Goal: Task Accomplishment & Management: Manage account settings

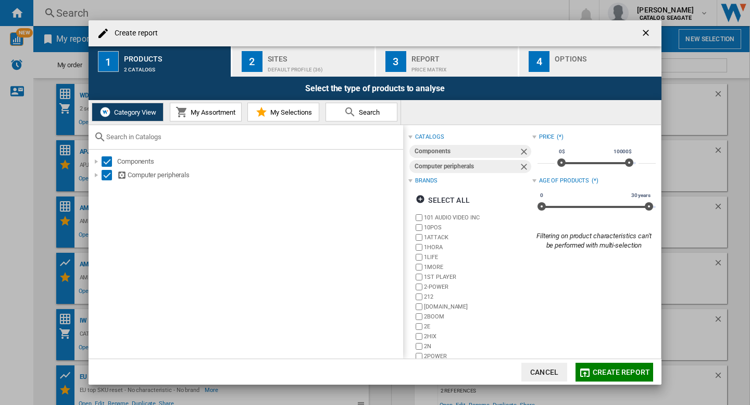
scroll to position [25, 0]
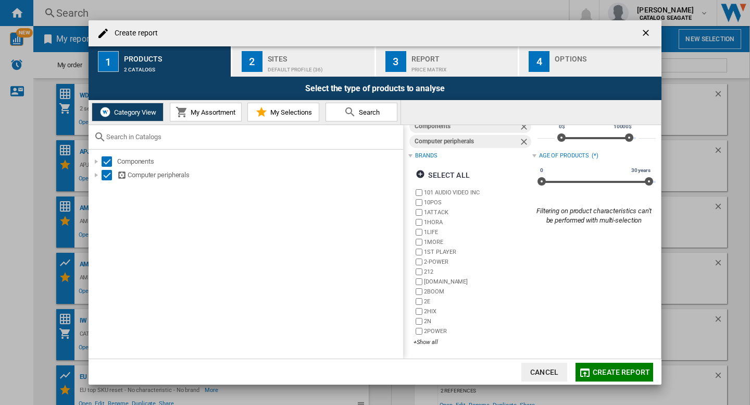
click at [646, 33] on ng-md-icon "getI18NText('BUTTONS.CLOSE_DIALOG')" at bounding box center [646, 34] width 12 height 12
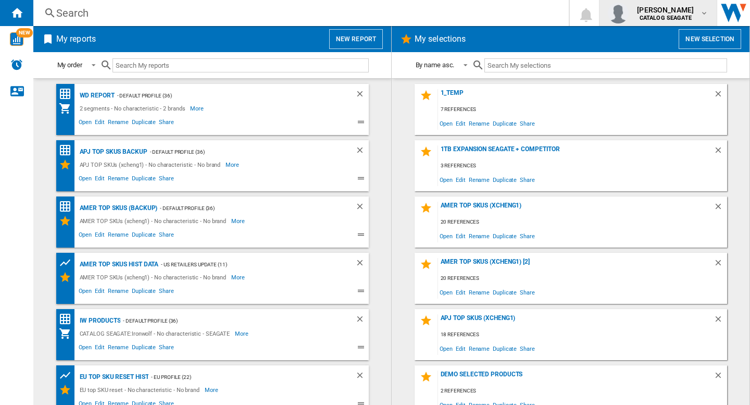
click at [660, 17] on b "CATALOG SEAGATE" at bounding box center [665, 18] width 52 height 7
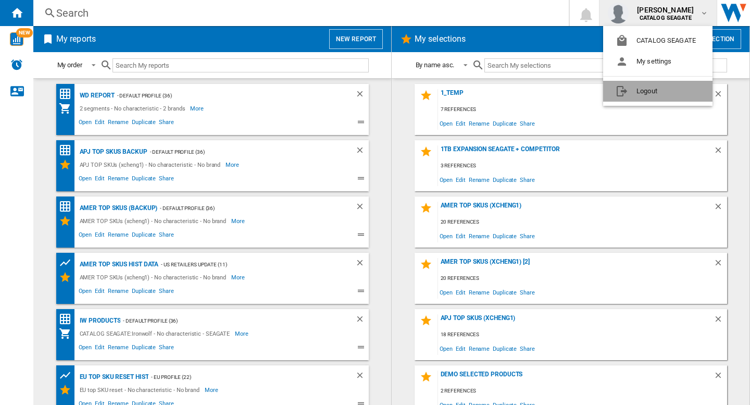
click at [642, 89] on button "Logout" at bounding box center [657, 91] width 109 height 21
